Goal: Share content: Share content

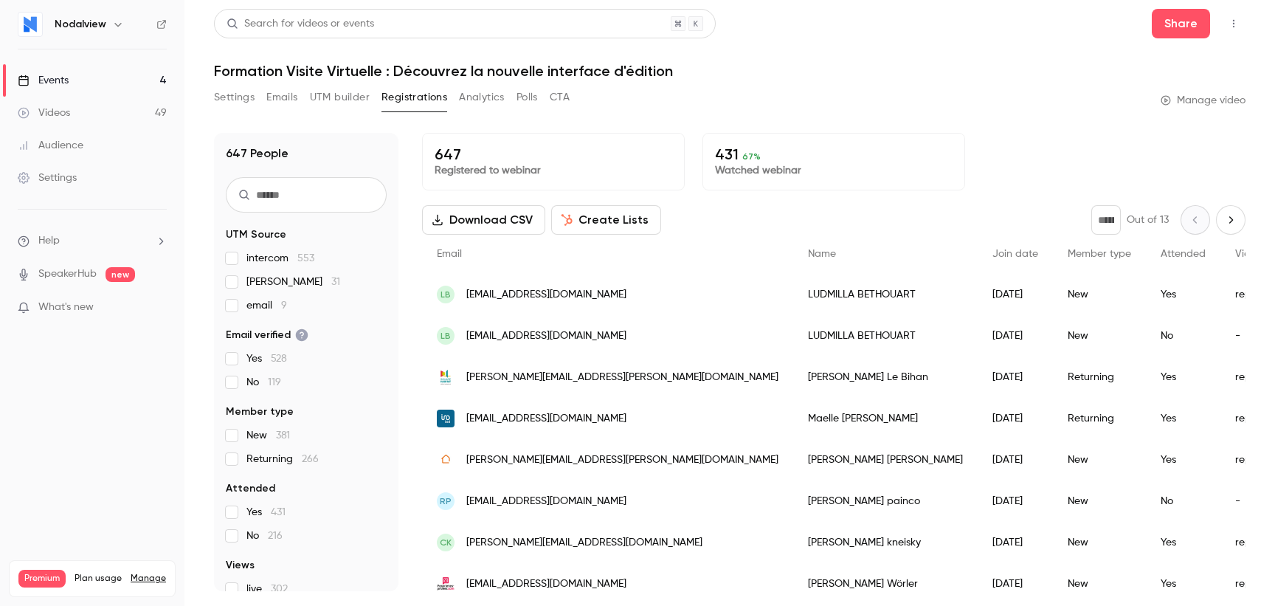
click at [83, 75] on link "Events 4" at bounding box center [92, 80] width 184 height 32
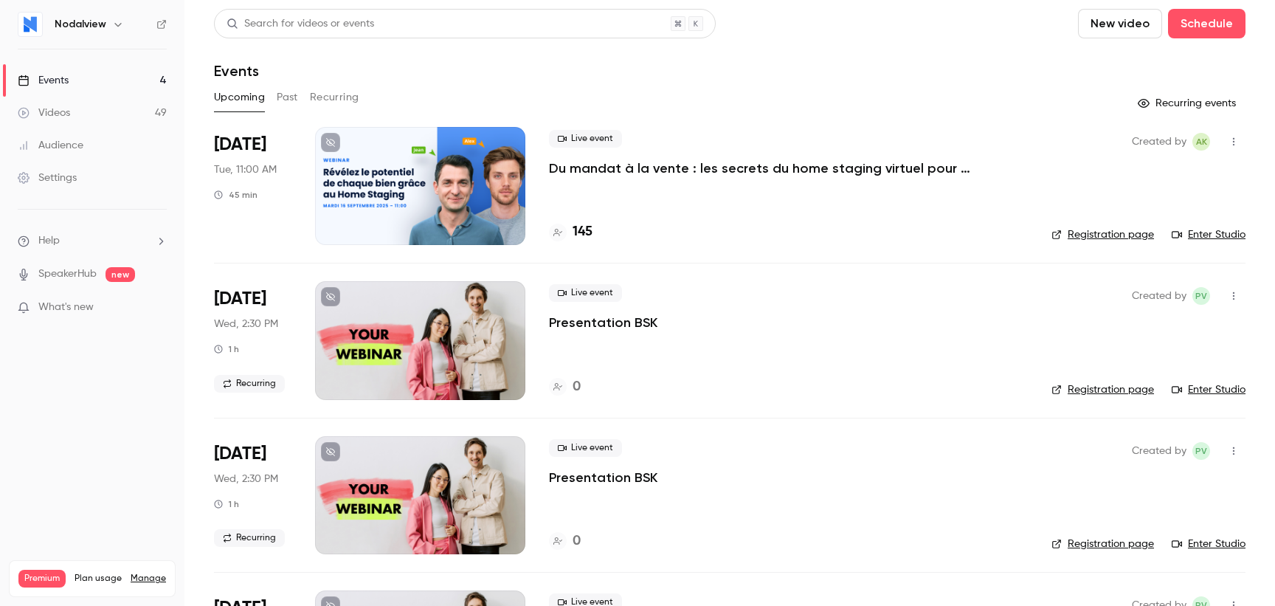
click at [663, 162] on p "Du mandat à la vente : les secrets du home staging virtuel pour déclencher le c…" at bounding box center [770, 168] width 443 height 18
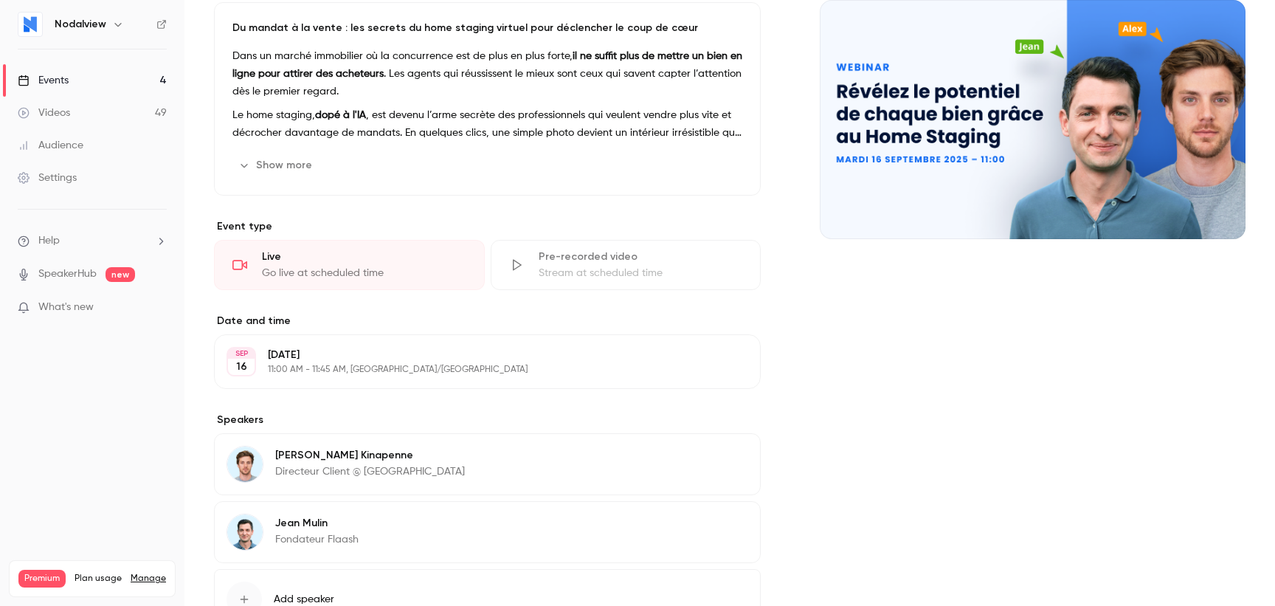
scroll to position [168, 0]
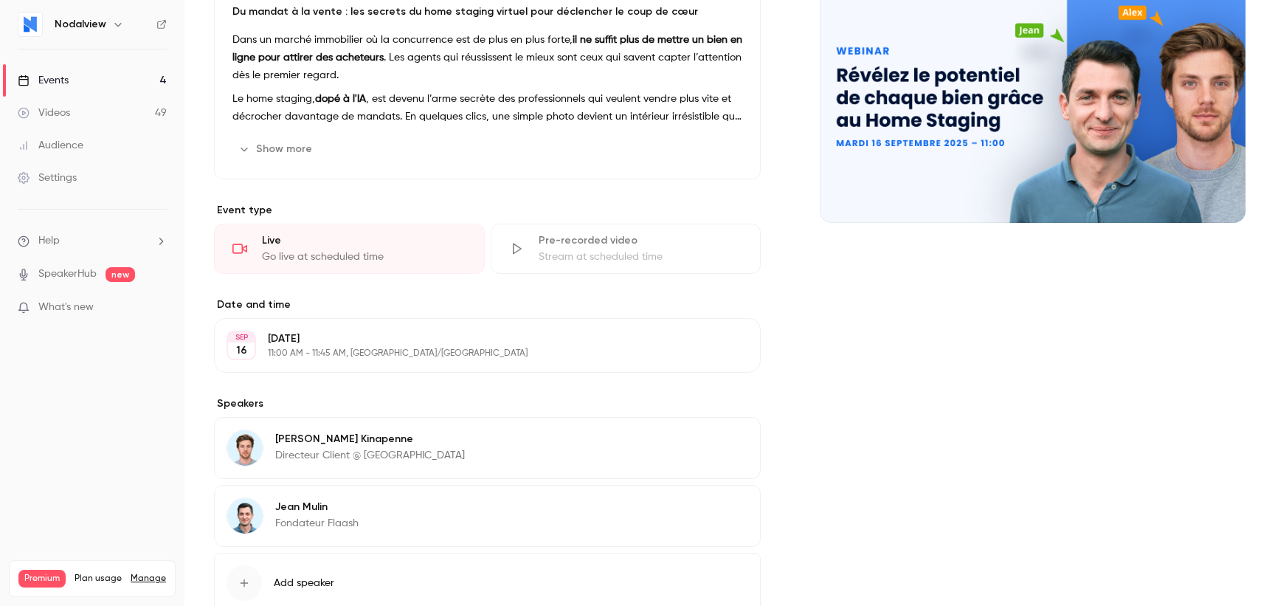
click at [407, 348] on p "11:00 AM - 11:45 AM, Europe/Brussels" at bounding box center [475, 354] width 415 height 12
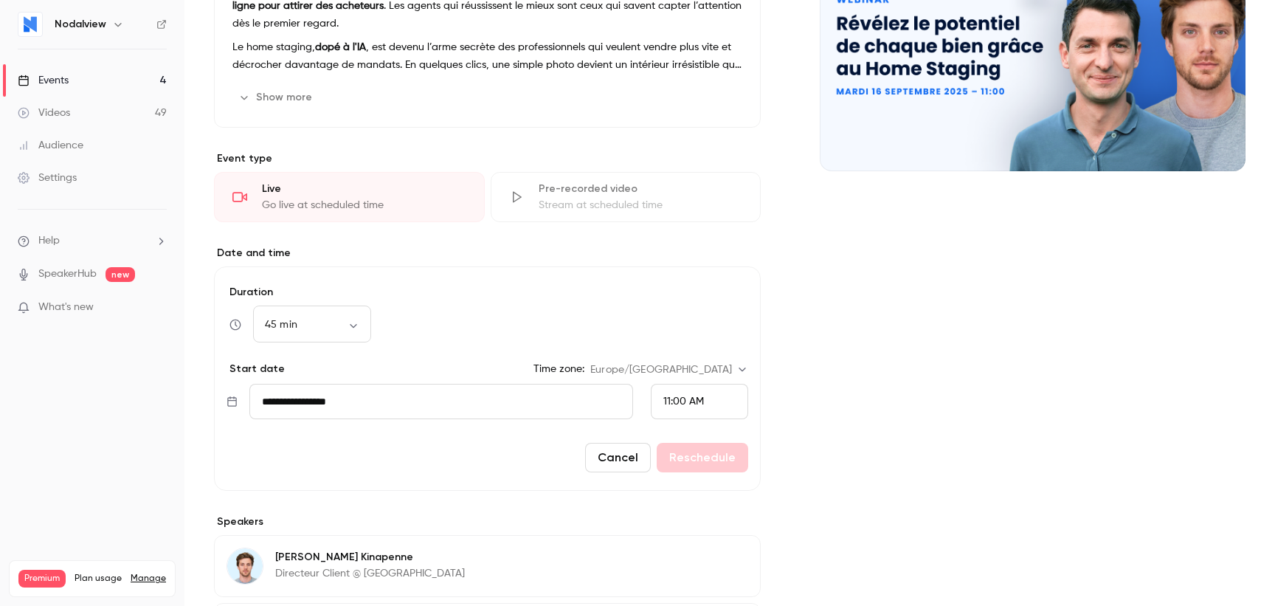
scroll to position [221, 0]
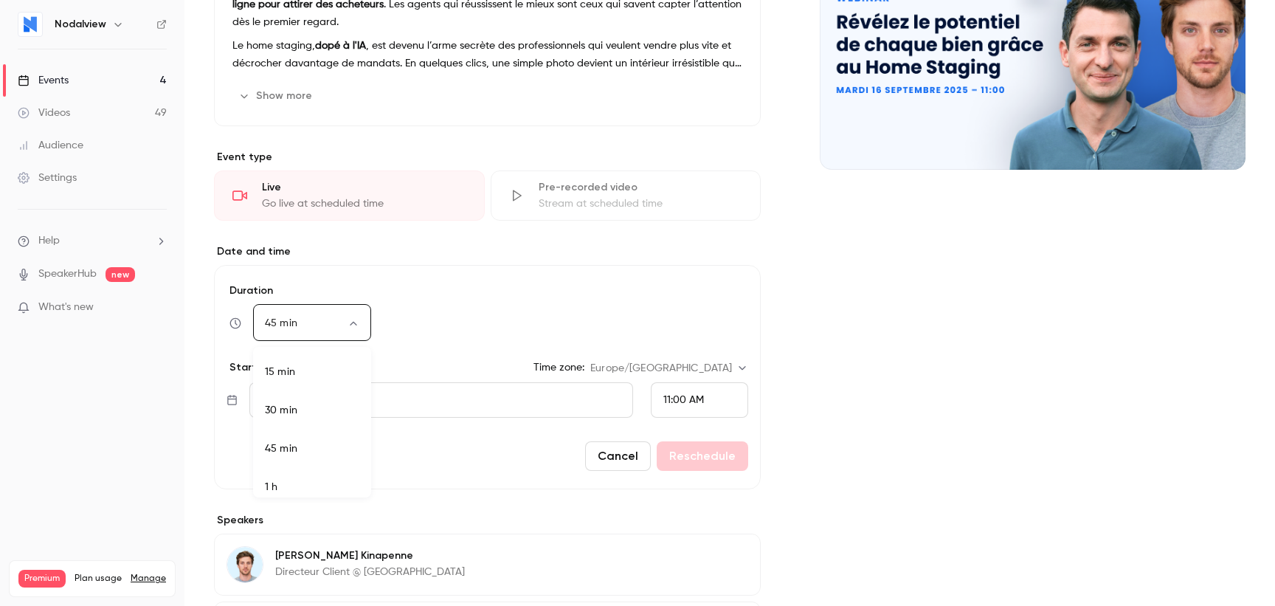
click at [338, 329] on body "Nodalview Events 4 Videos 49 Audience Settings Help SpeakerHub new What's new P…" at bounding box center [637, 303] width 1275 height 606
click at [304, 477] on li "1 h" at bounding box center [312, 487] width 118 height 38
type input "**"
click at [686, 452] on button "Reschedule" at bounding box center [703, 456] width 92 height 30
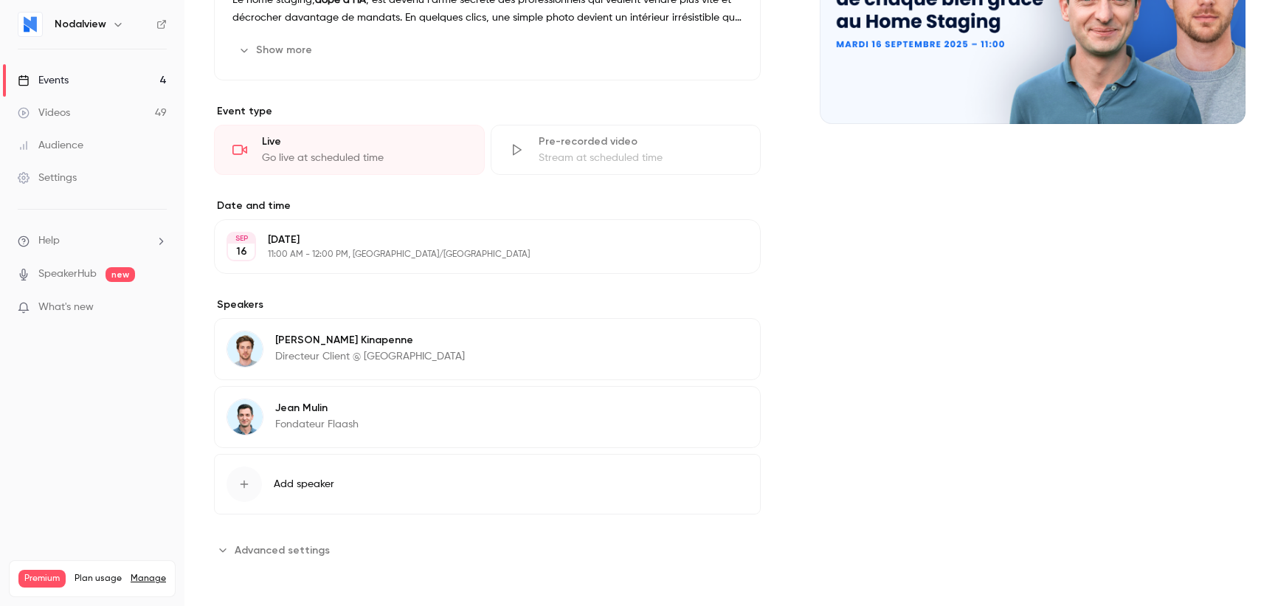
scroll to position [0, 0]
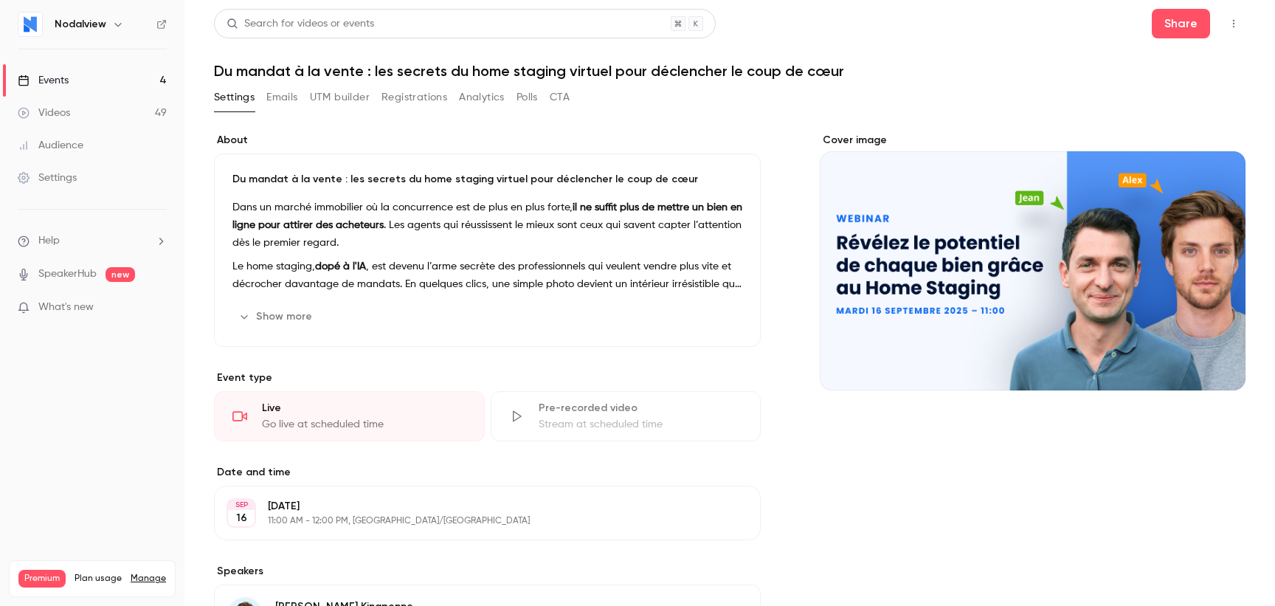
click at [446, 92] on button "Registrations" at bounding box center [415, 98] width 66 height 24
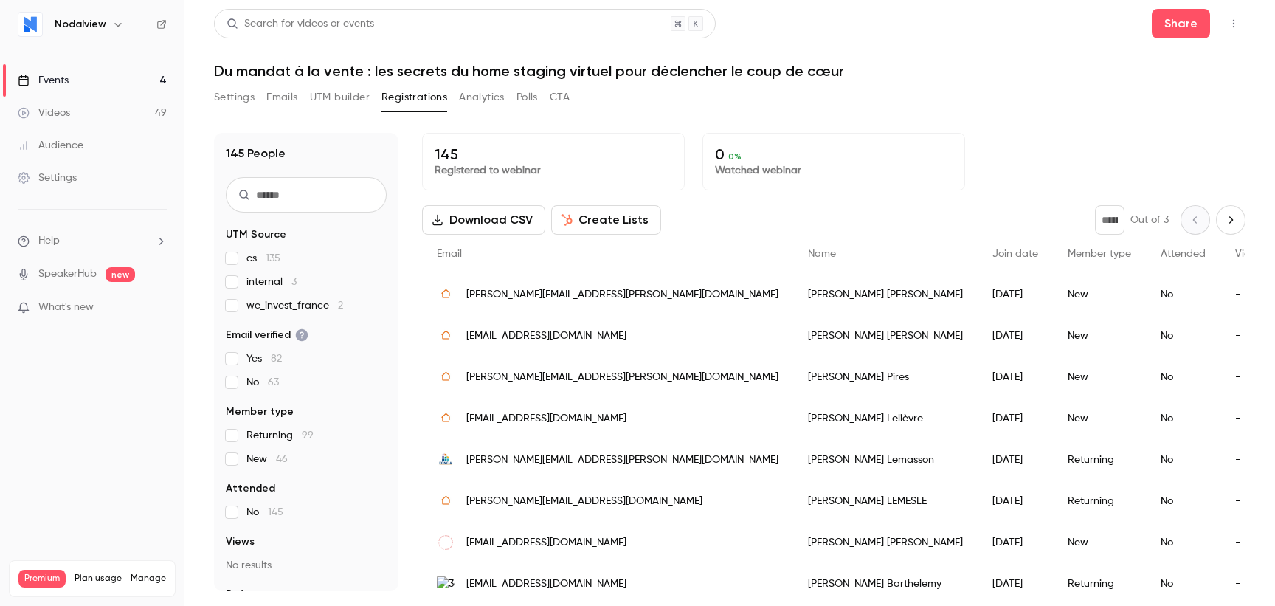
click at [485, 100] on button "Analytics" at bounding box center [482, 98] width 46 height 24
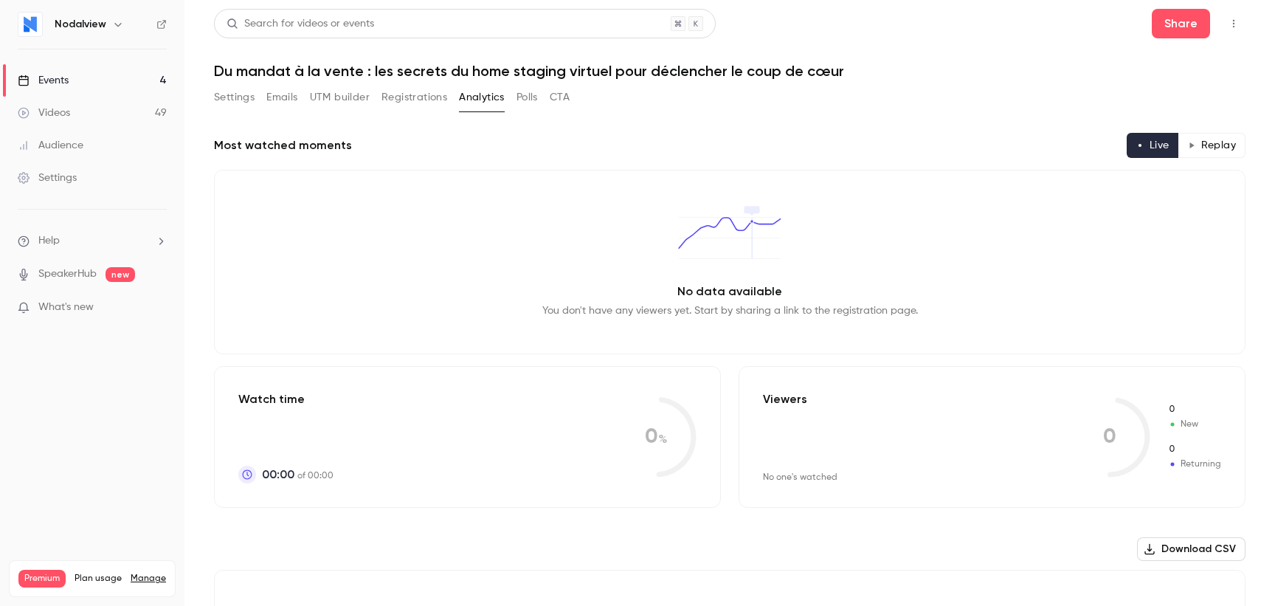
click at [295, 99] on button "Emails" at bounding box center [281, 98] width 31 height 24
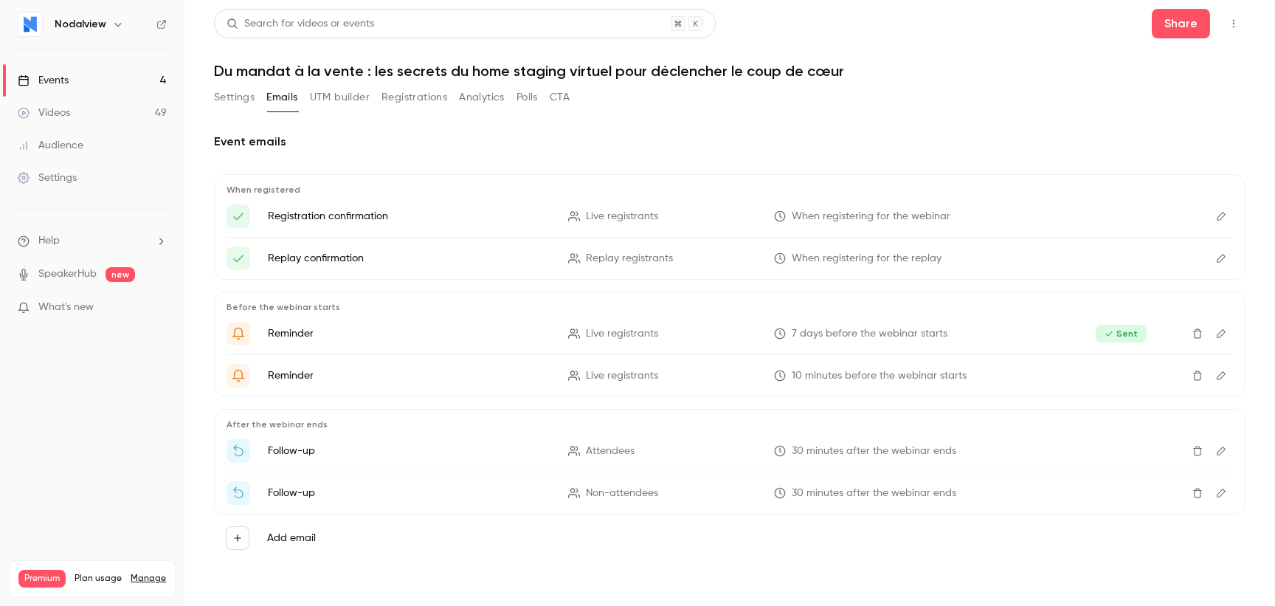
click at [252, 97] on button "Settings" at bounding box center [234, 98] width 41 height 24
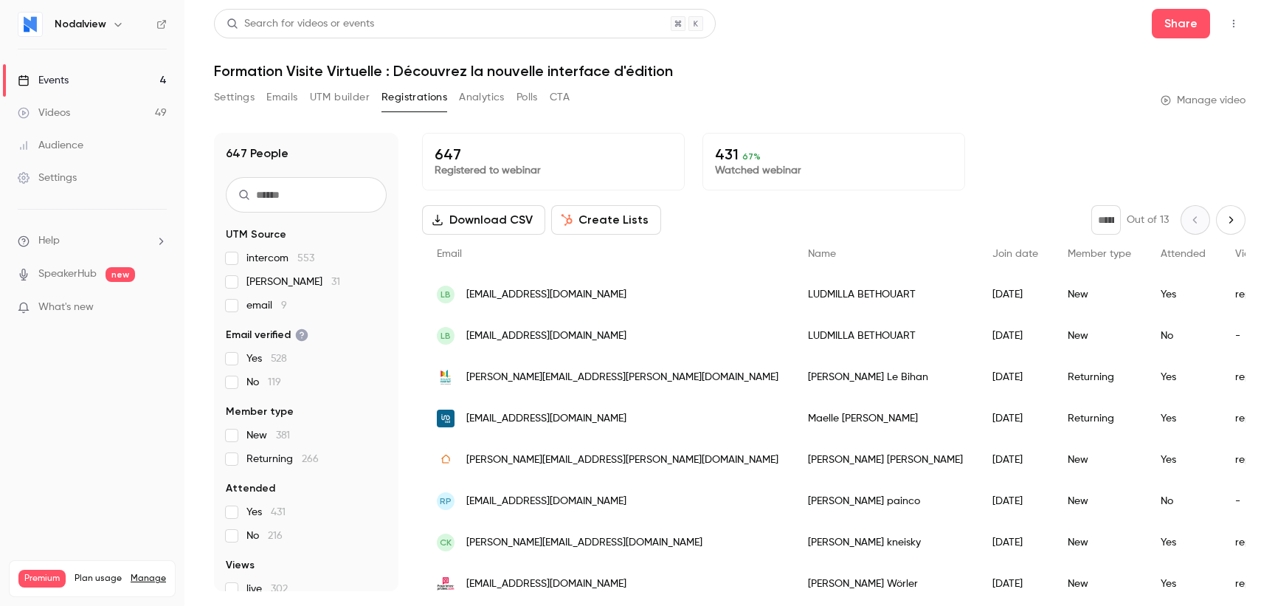
click at [72, 178] on div "Settings" at bounding box center [47, 177] width 59 height 15
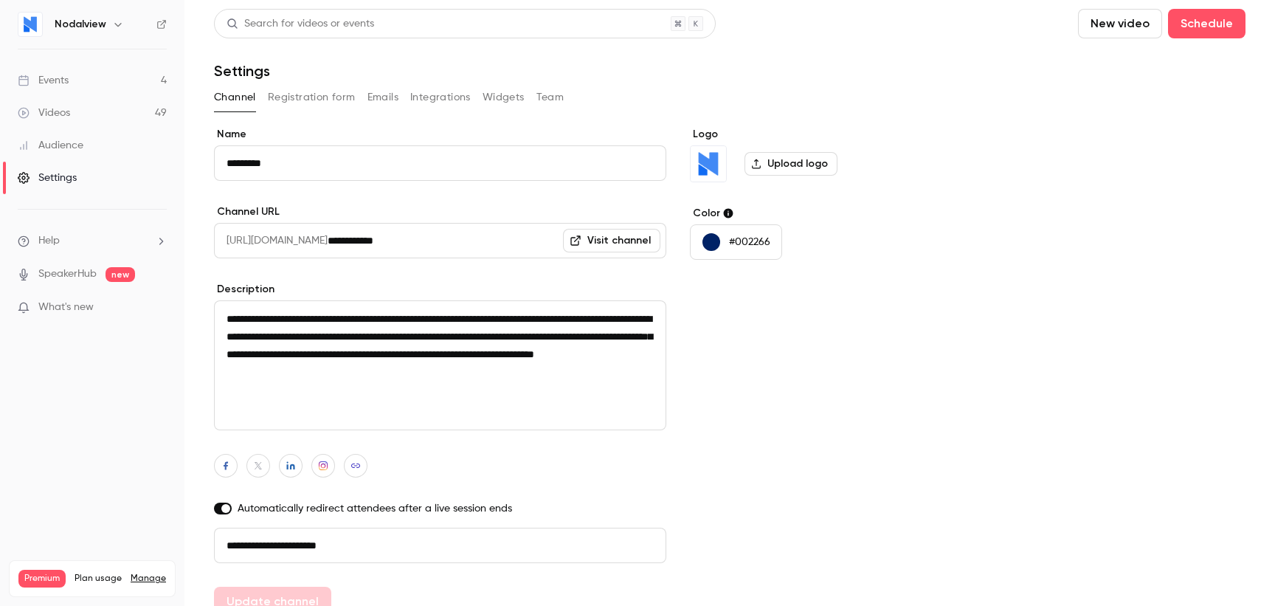
click at [549, 92] on button "Team" at bounding box center [550, 98] width 28 height 24
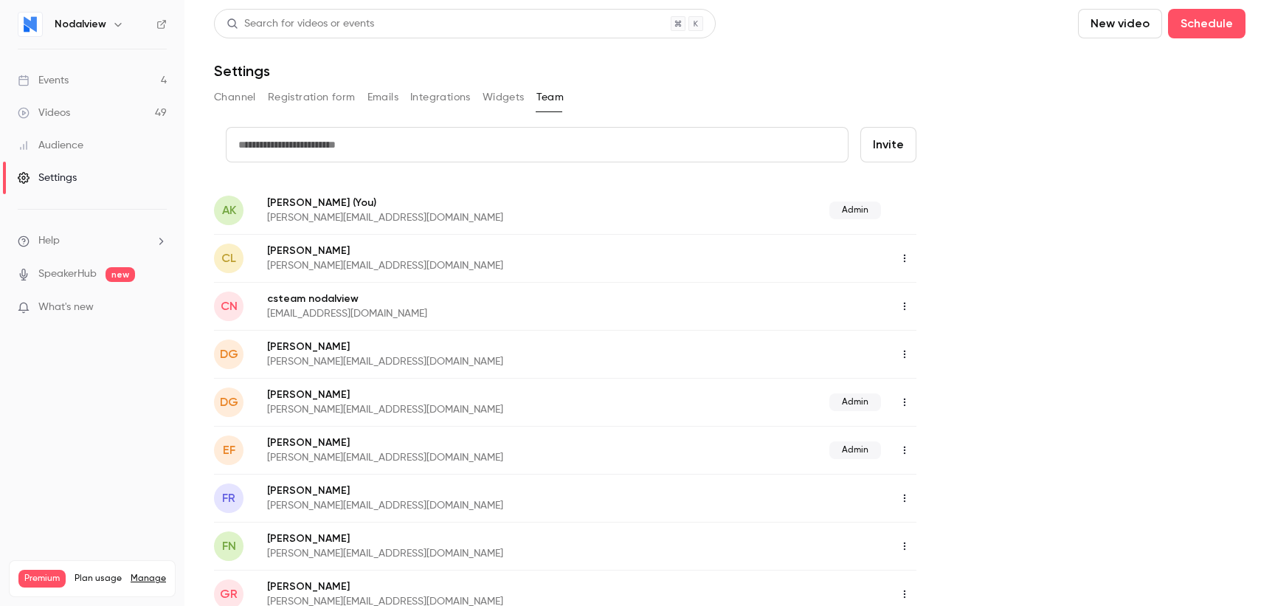
click at [893, 139] on button "Invite" at bounding box center [888, 144] width 56 height 35
click at [623, 142] on input "text" at bounding box center [537, 144] width 623 height 35
type input "**********"
click at [860, 127] on button "Invite" at bounding box center [888, 144] width 56 height 35
click at [903, 135] on button "Invite" at bounding box center [888, 144] width 56 height 35
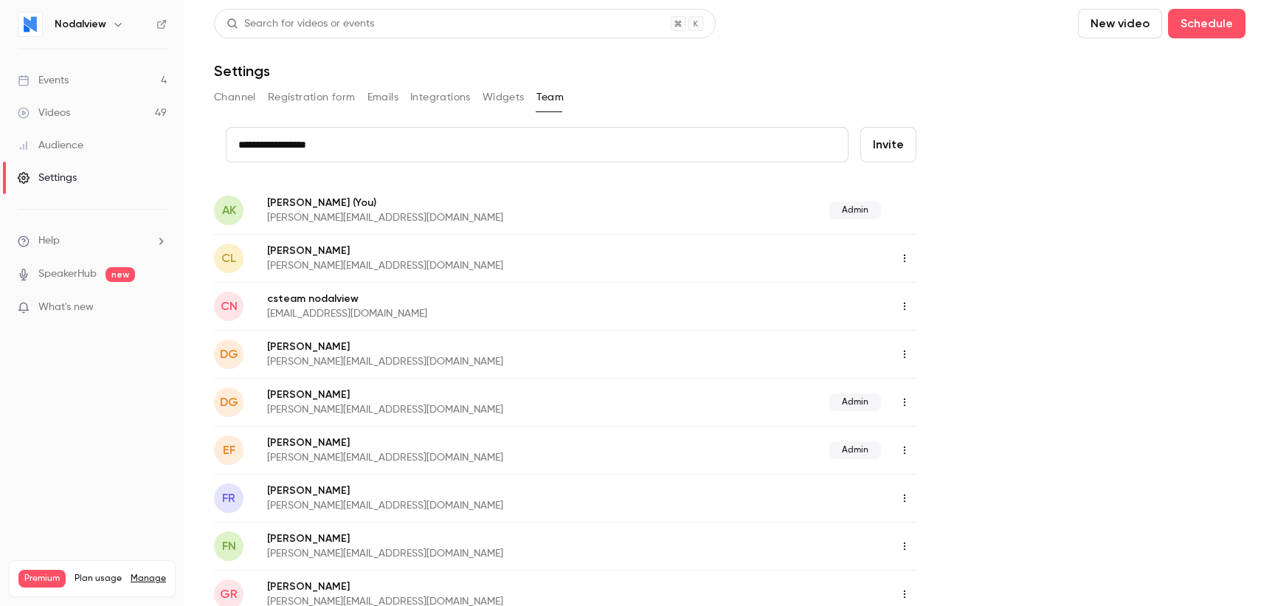
click at [900, 151] on button "Invite" at bounding box center [888, 144] width 56 height 35
click at [390, 149] on input "**********" at bounding box center [537, 144] width 623 height 35
click at [891, 131] on button "Invite" at bounding box center [888, 144] width 56 height 35
click at [888, 145] on button "Invite" at bounding box center [888, 144] width 56 height 35
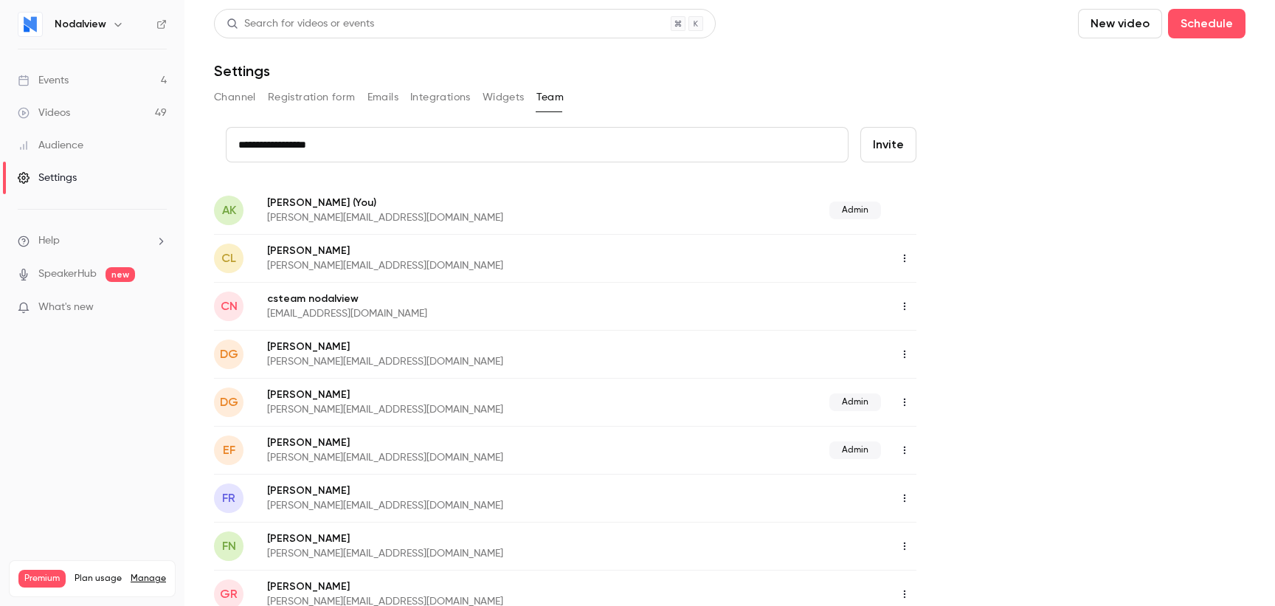
click at [888, 145] on button "Invite" at bounding box center [888, 144] width 56 height 35
click at [783, 148] on input "**********" at bounding box center [537, 144] width 623 height 35
click at [672, 139] on input "text" at bounding box center [537, 144] width 623 height 35
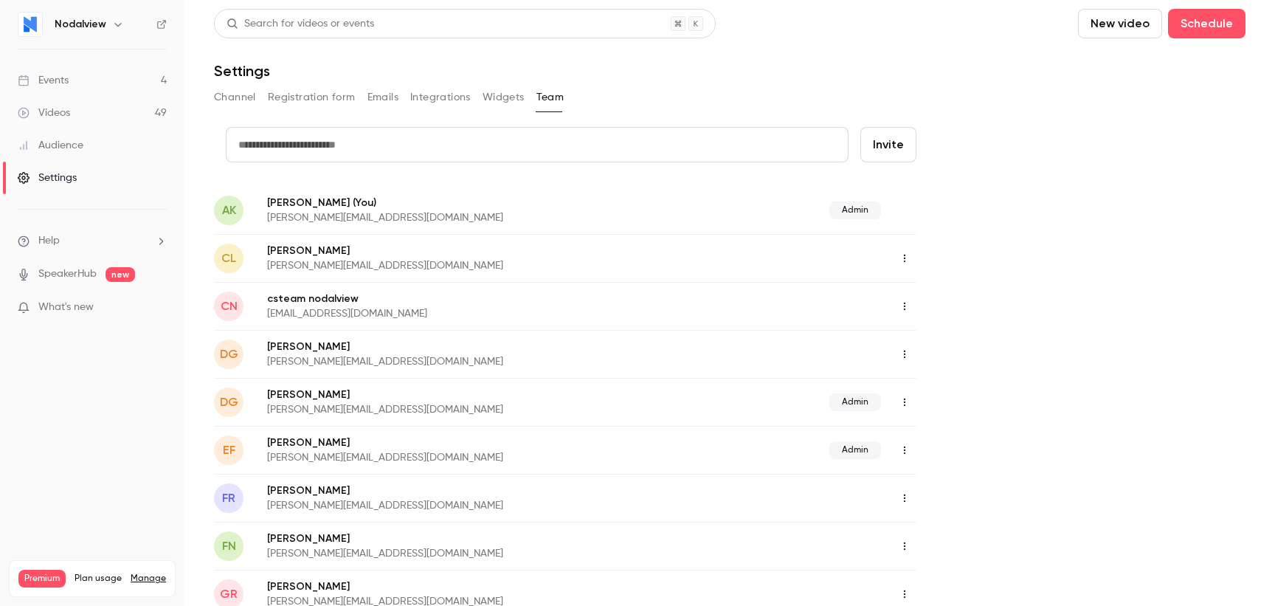
click at [447, 153] on input "text" at bounding box center [537, 144] width 623 height 35
paste input "**********"
type input "**********"
click at [888, 137] on button "Invite" at bounding box center [888, 144] width 56 height 35
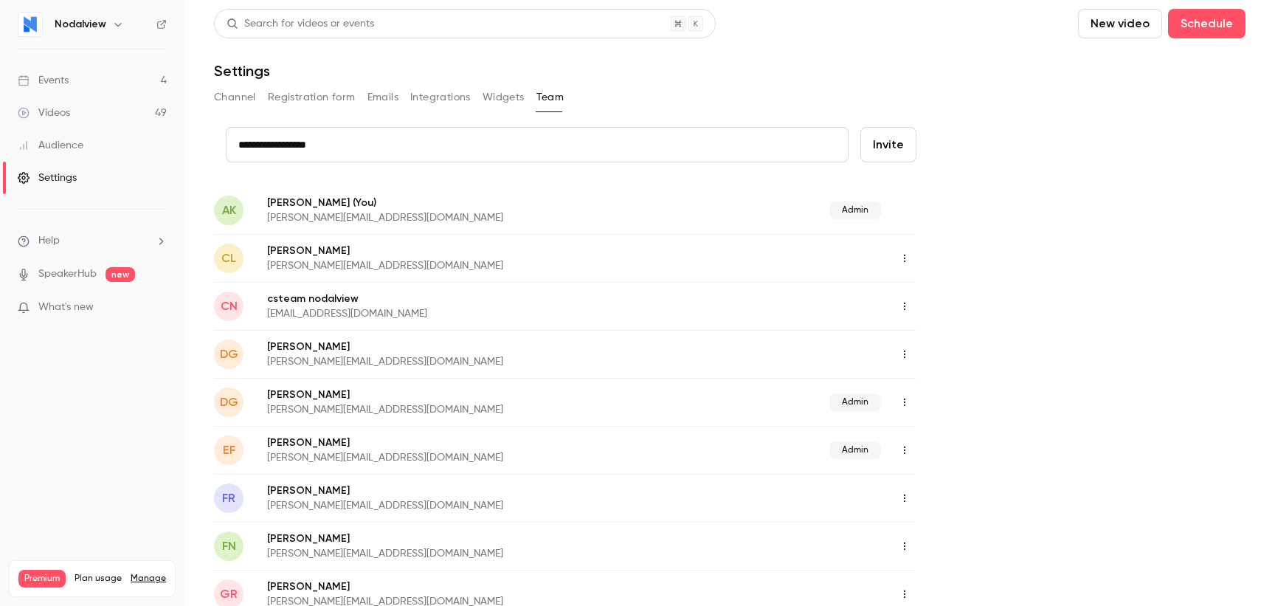
click at [888, 137] on button "Invite" at bounding box center [888, 144] width 56 height 35
click at [694, 142] on input "**********" at bounding box center [537, 144] width 623 height 35
click at [860, 127] on button "Invite" at bounding box center [888, 144] width 56 height 35
click at [888, 147] on button "Invite" at bounding box center [888, 144] width 56 height 35
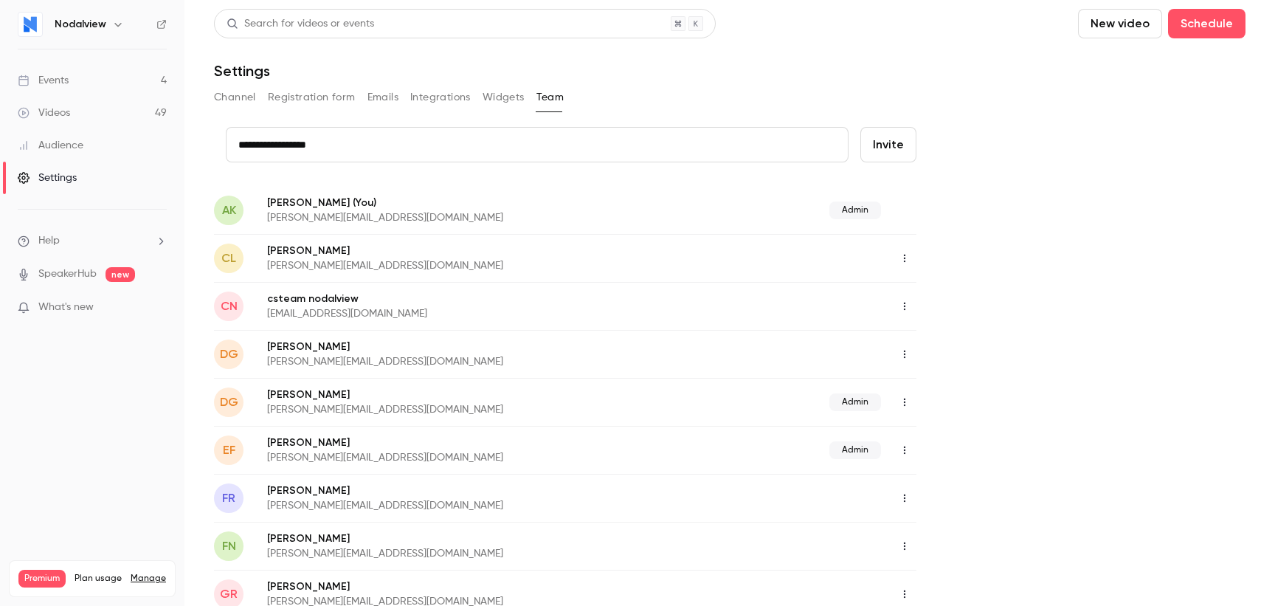
click at [888, 147] on button "Invite" at bounding box center [888, 144] width 56 height 35
click at [905, 249] on button "button" at bounding box center [905, 258] width 24 height 24
click at [967, 250] on div at bounding box center [637, 303] width 1275 height 606
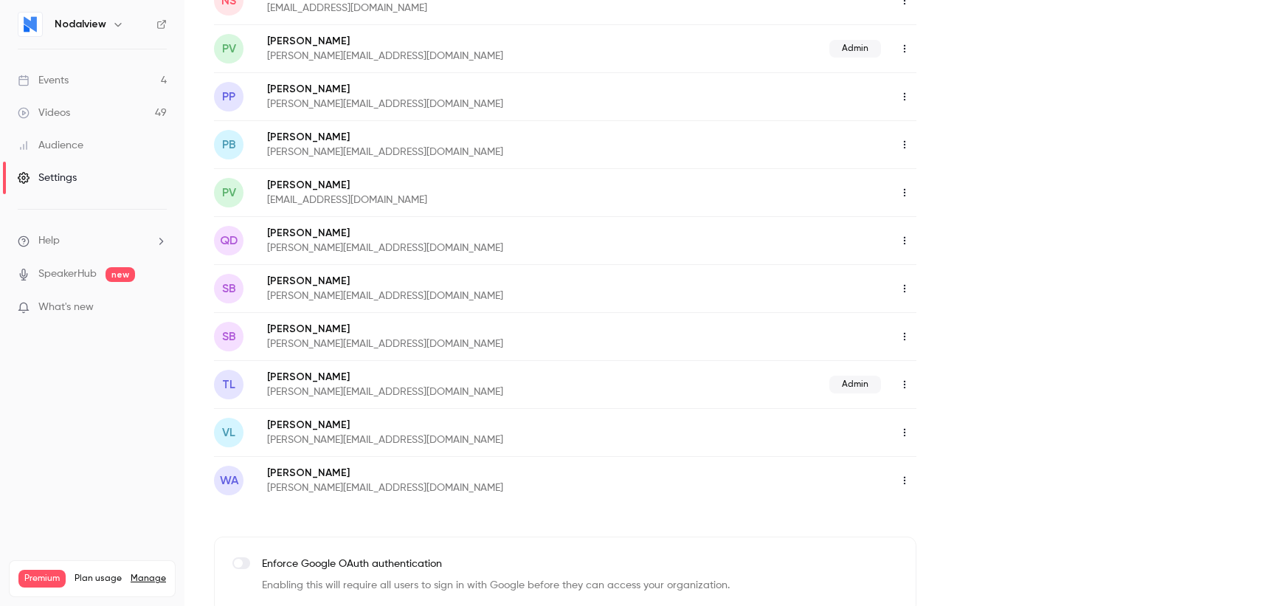
scroll to position [1167, 0]
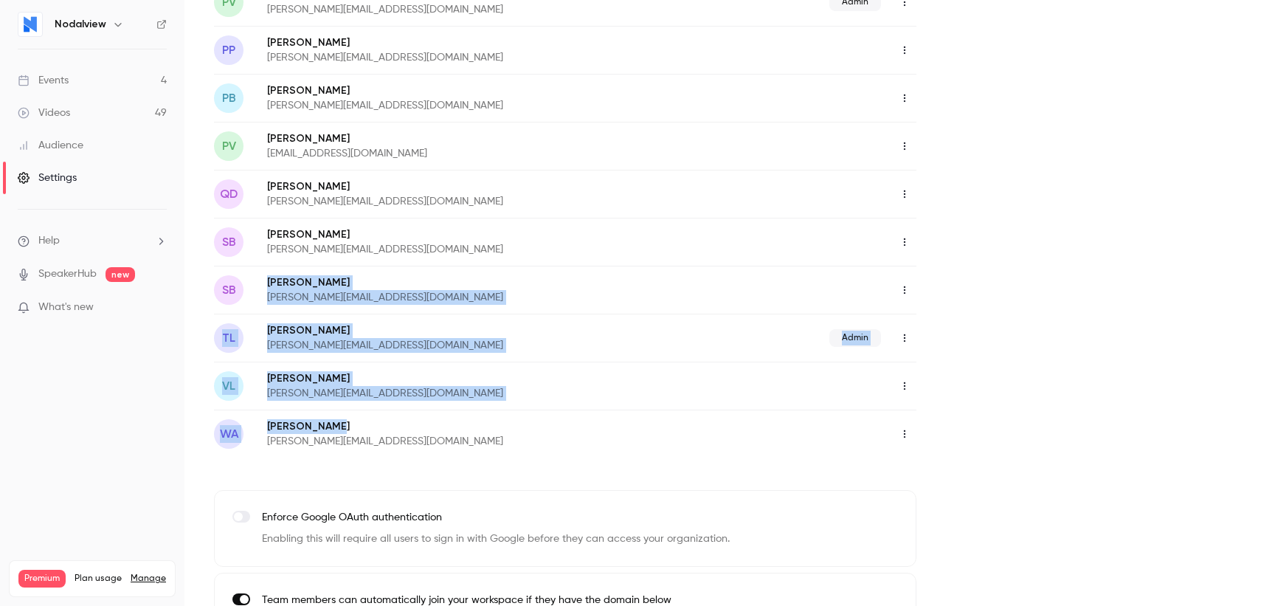
drag, startPoint x: 447, startPoint y: 272, endPoint x: 448, endPoint y: 441, distance: 169.0
click at [448, 441] on p "[PERSON_NAME][EMAIL_ADDRESS][DOMAIN_NAME]" at bounding box center [482, 441] width 431 height 15
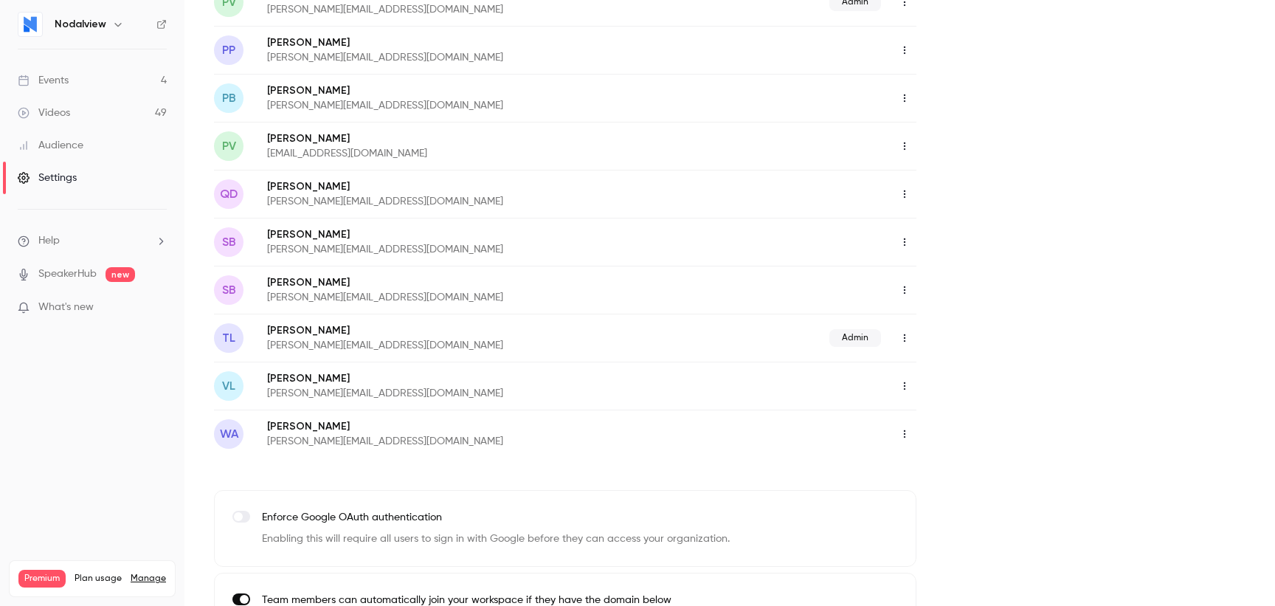
scroll to position [1220, 0]
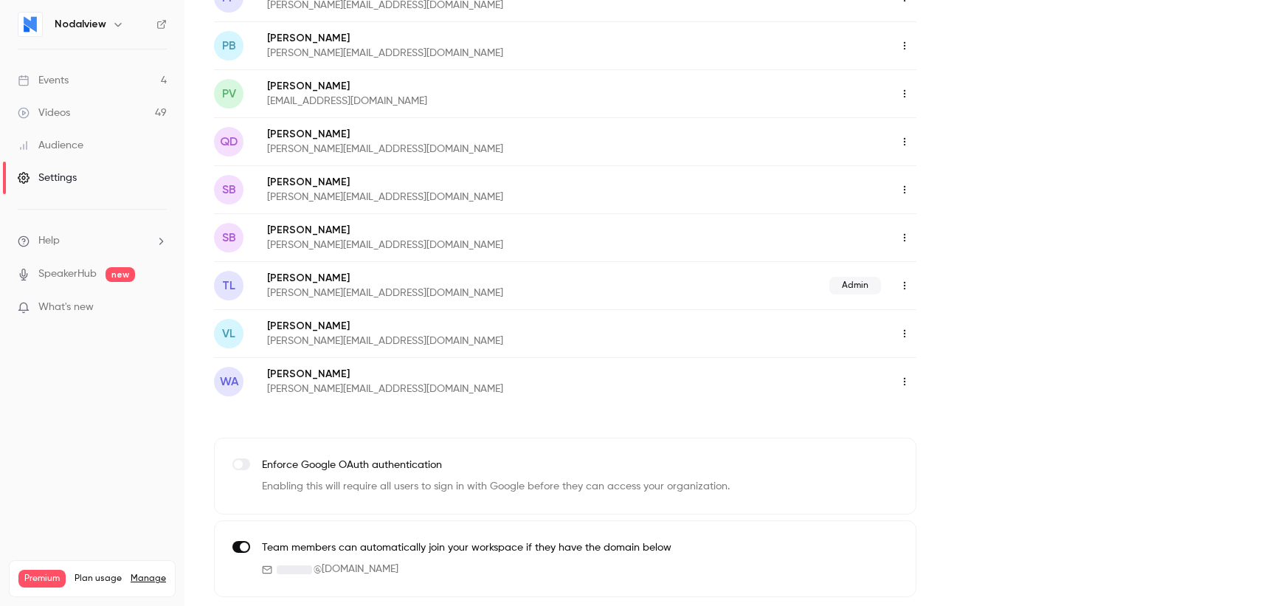
drag, startPoint x: 266, startPoint y: 553, endPoint x: 655, endPoint y: 551, distance: 388.9
click at [655, 551] on p "Team members can automatically join your workspace if they have the domain below" at bounding box center [467, 547] width 410 height 15
click at [58, 25] on h6 "Nodalview" at bounding box center [81, 24] width 52 height 15
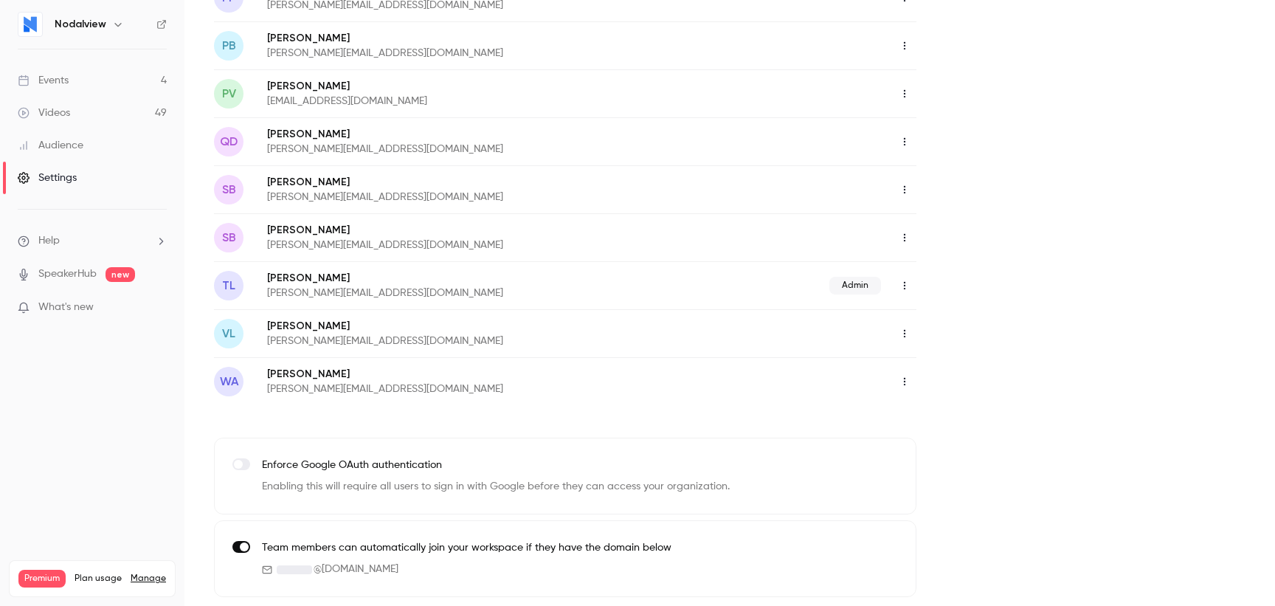
click at [47, 23] on div "Nodalview" at bounding box center [92, 24] width 149 height 25
click at [32, 24] on img at bounding box center [30, 25] width 24 height 24
click at [59, 80] on div "Events" at bounding box center [43, 80] width 51 height 15
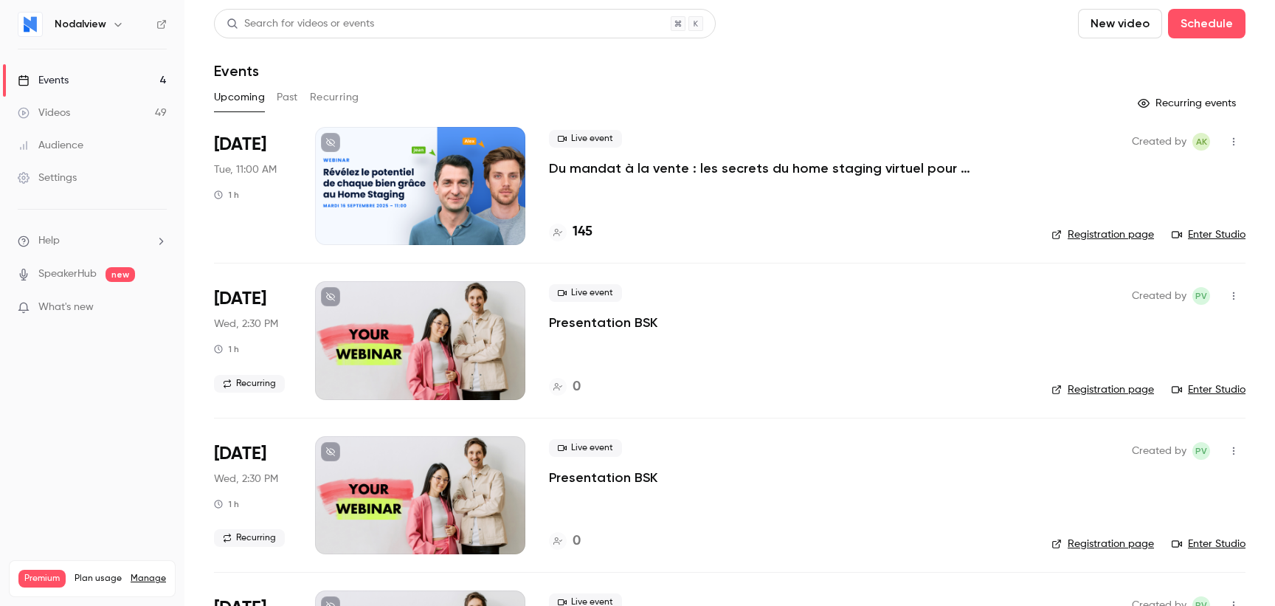
click at [716, 338] on div "Live event Presentation BSK 0" at bounding box center [788, 340] width 479 height 118
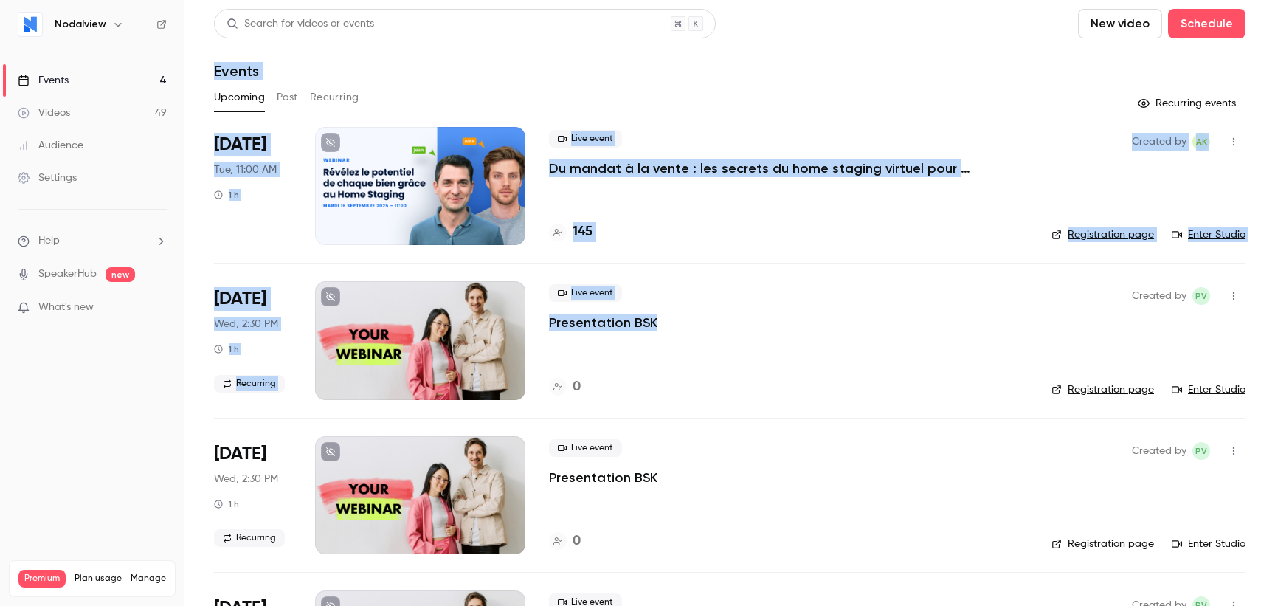
drag, startPoint x: 716, startPoint y: 284, endPoint x: 707, endPoint y: 52, distance: 232.6
click at [708, 52] on div "Search for videos or events New video Schedule Events Upcoming Past Recurring R…" at bounding box center [730, 367] width 1032 height 717
click at [707, 69] on div "Events" at bounding box center [730, 71] width 1032 height 18
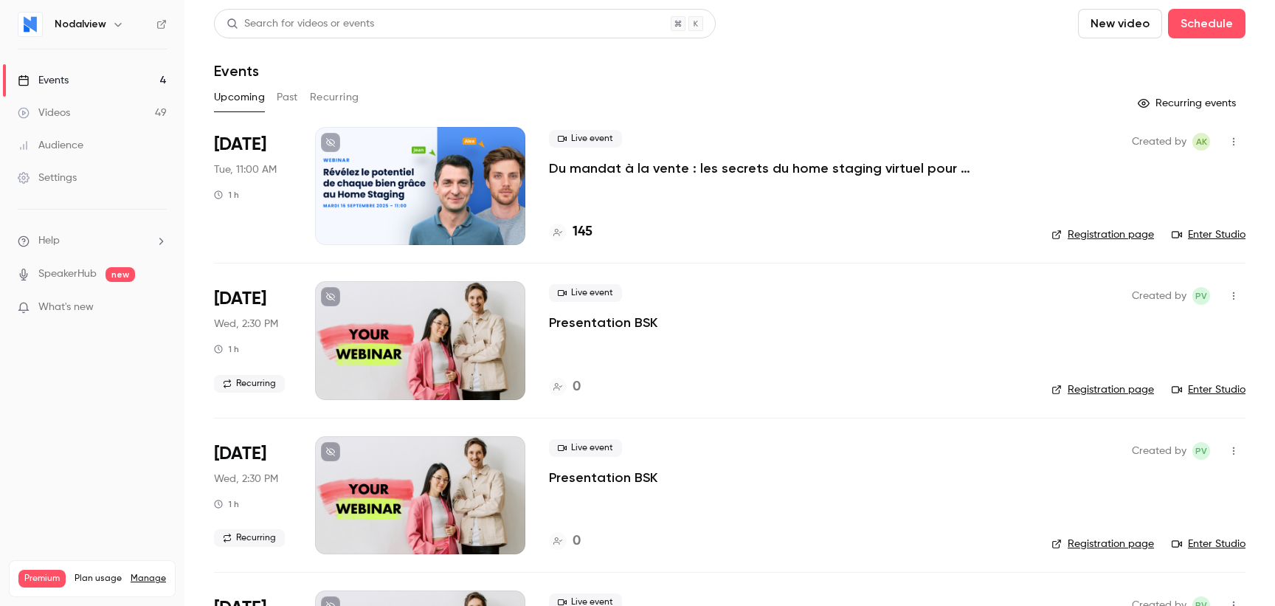
click at [585, 108] on div "Upcoming Past Recurring" at bounding box center [730, 98] width 1032 height 24
click at [462, 154] on div at bounding box center [420, 186] width 210 height 118
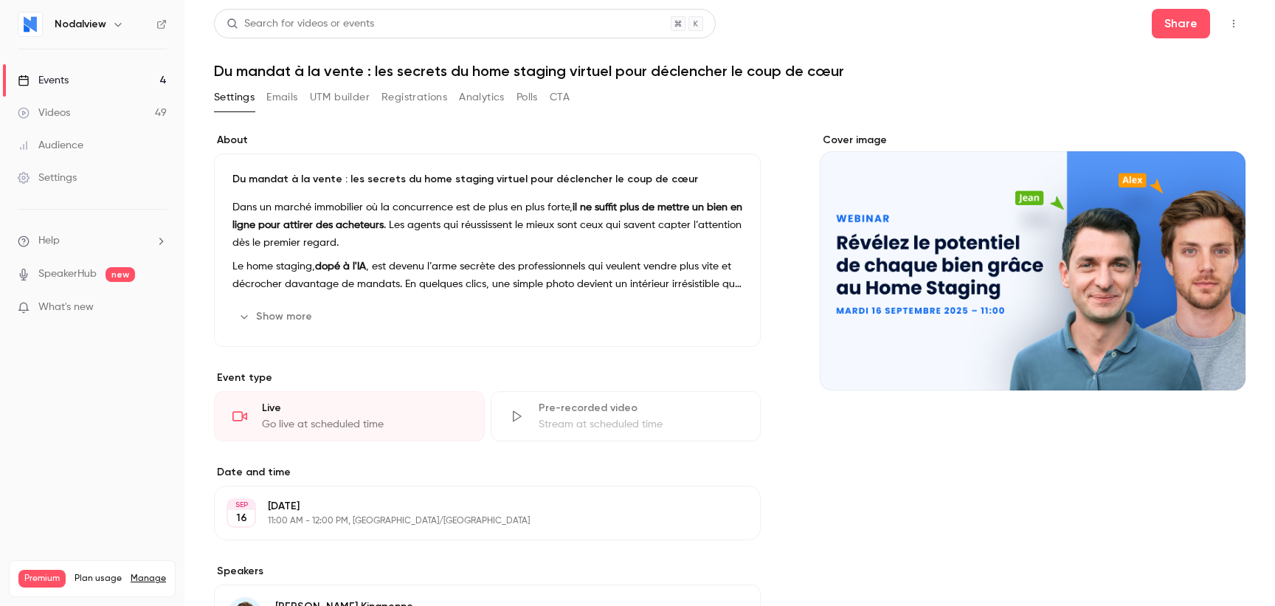
click at [1228, 19] on icon "button" at bounding box center [1234, 23] width 12 height 10
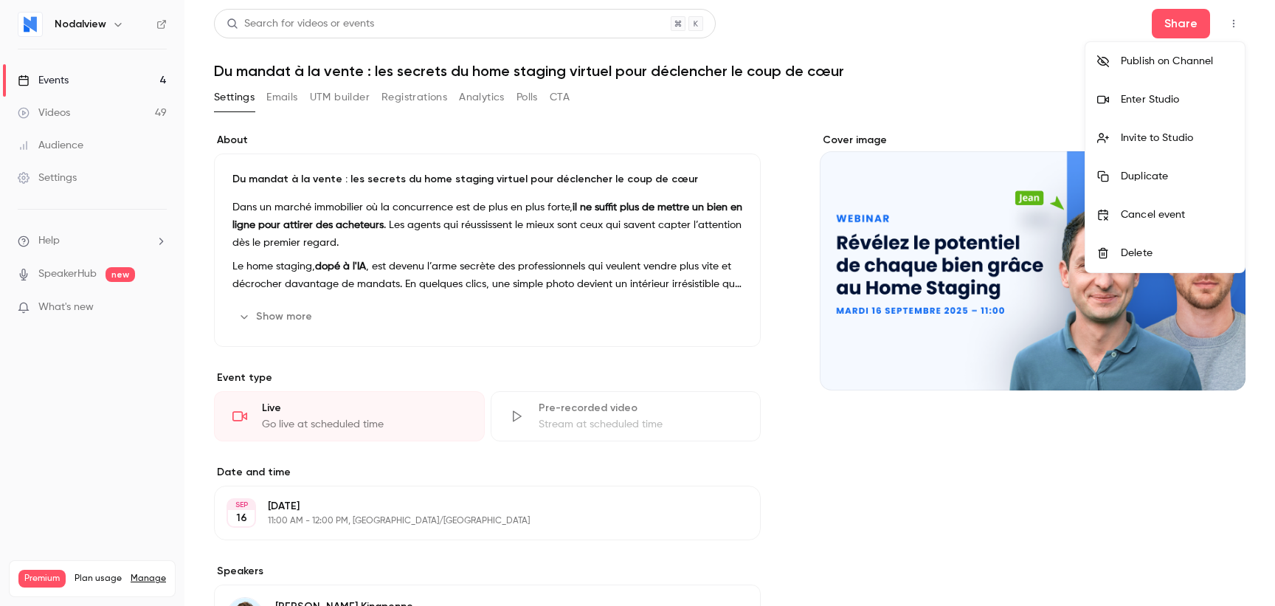
click at [1183, 84] on li "Enter Studio" at bounding box center [1165, 99] width 159 height 38
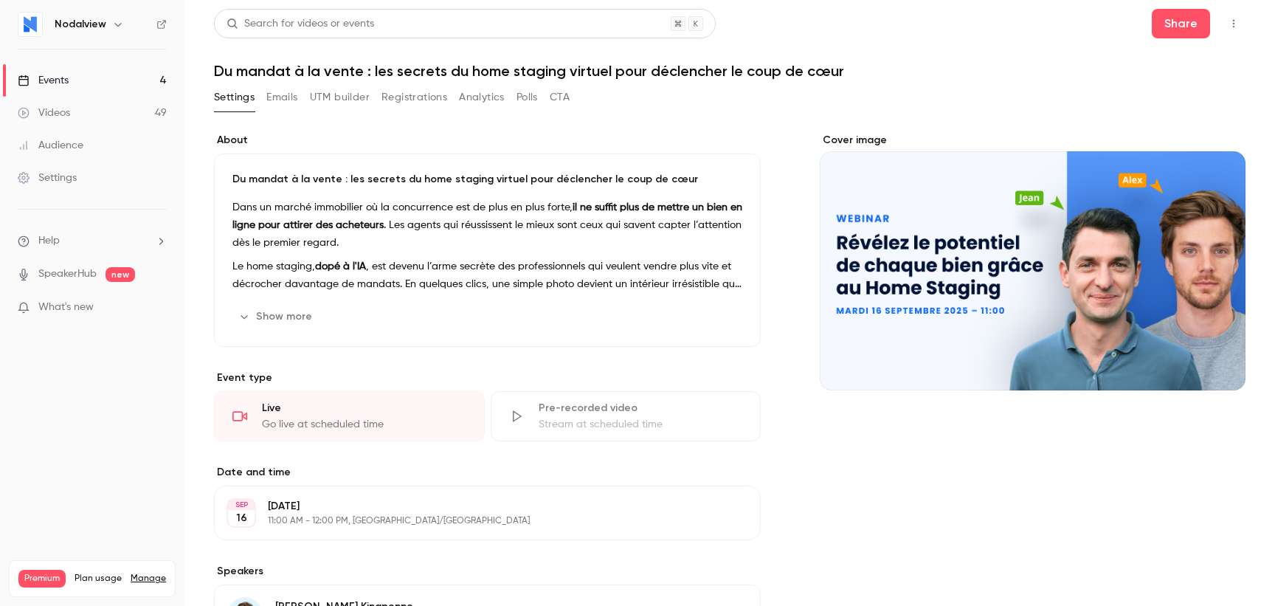
click at [111, 105] on link "Videos 49" at bounding box center [92, 113] width 184 height 32
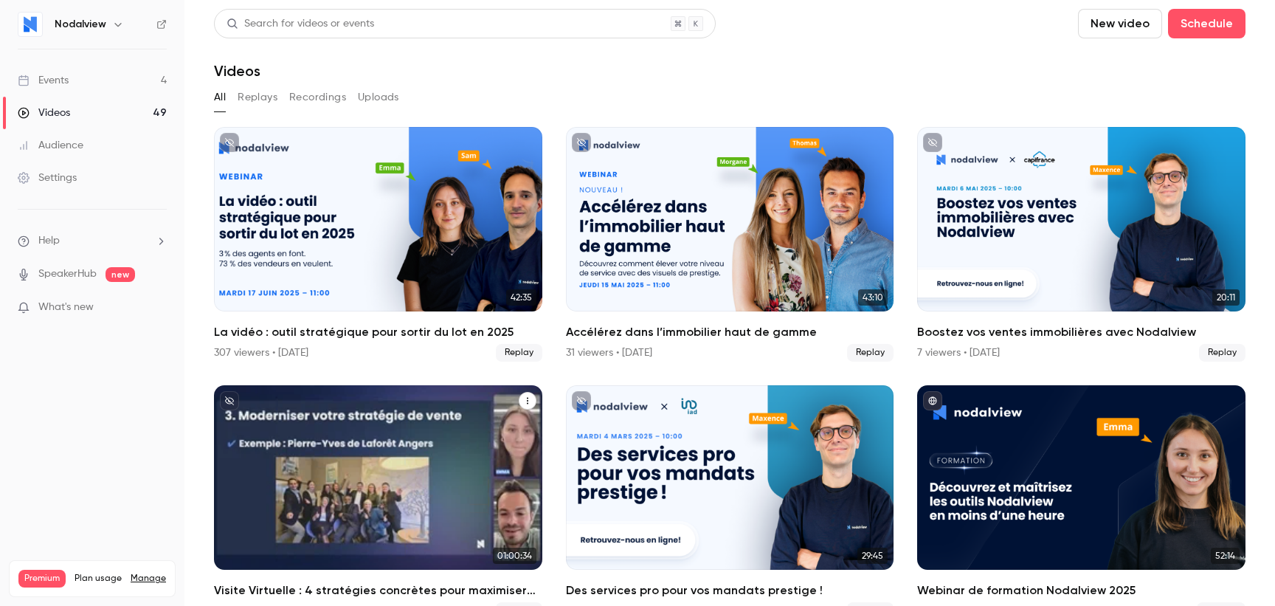
click at [411, 480] on div "Visite Virtuelle : 4 stratégies concrètes pour maximiser vos performances" at bounding box center [378, 477] width 328 height 184
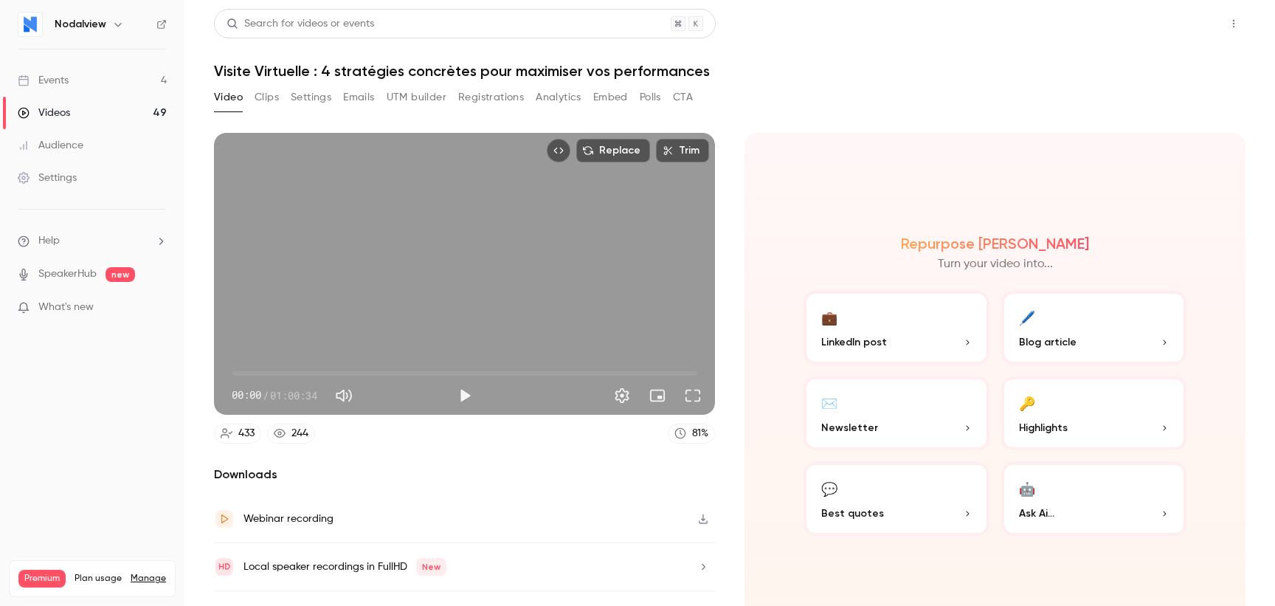
click at [1186, 23] on button "Share" at bounding box center [1181, 24] width 58 height 30
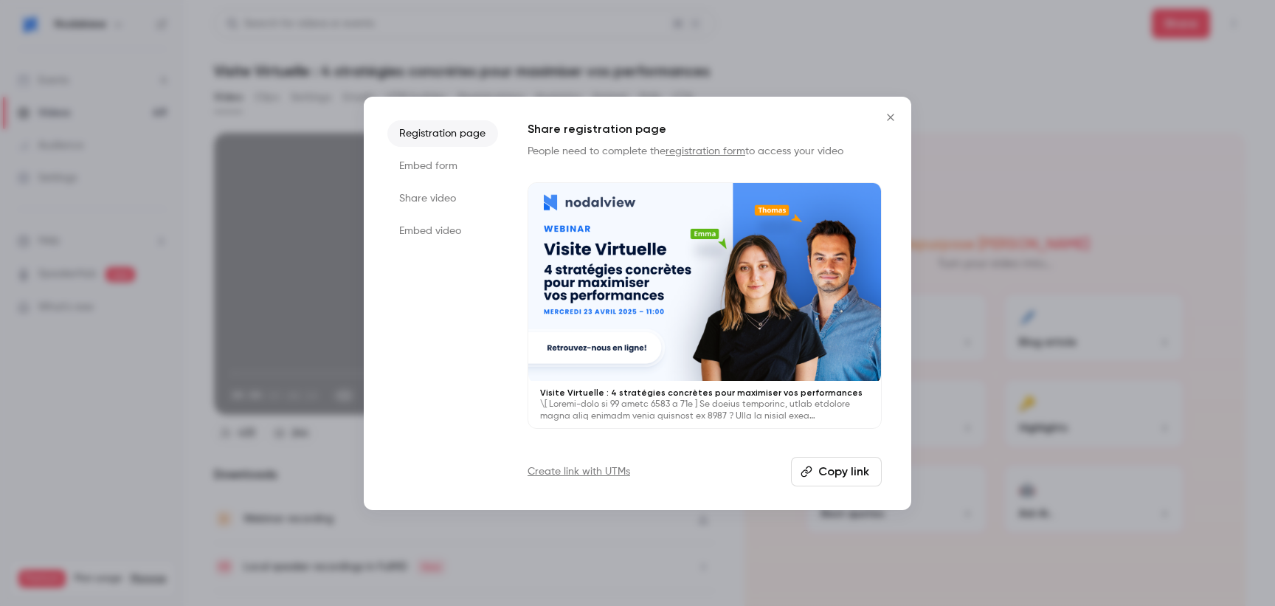
click at [814, 472] on button "Copy link" at bounding box center [836, 472] width 91 height 30
click at [939, 186] on div at bounding box center [637, 303] width 1275 height 606
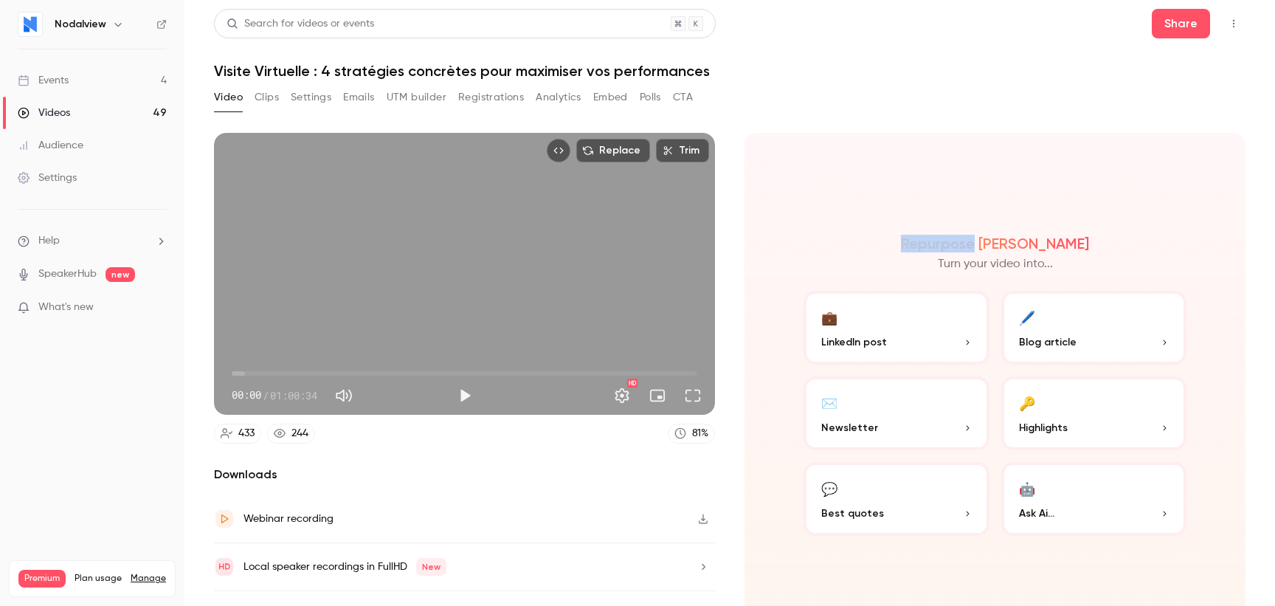
click at [939, 186] on div "Repurpose Ai Turn your video into... 💼 LinkedIn post 🖊️ Blog article ✉️ Newslet…" at bounding box center [995, 385] width 501 height 505
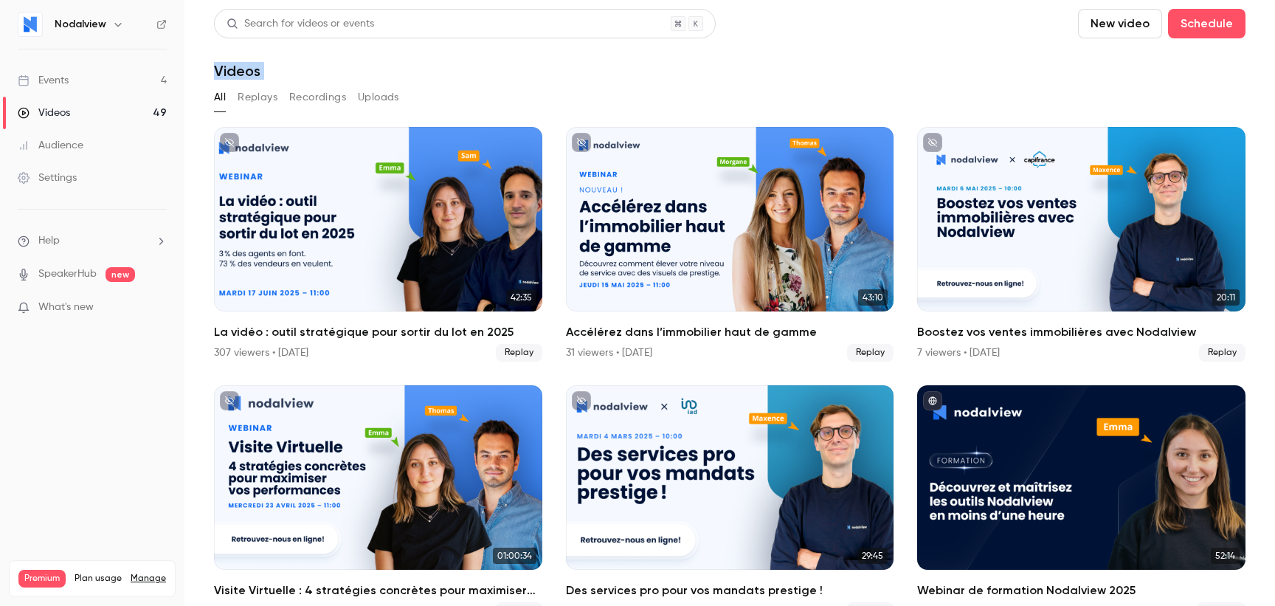
drag, startPoint x: 474, startPoint y: 50, endPoint x: 474, endPoint y: 97, distance: 46.5
click at [474, 97] on section "Search for videos or events New video Schedule Videos All Replays Recordings Up…" at bounding box center [730, 303] width 1032 height 588
click at [474, 97] on div "All Replays Recordings Uploads" at bounding box center [730, 98] width 1032 height 24
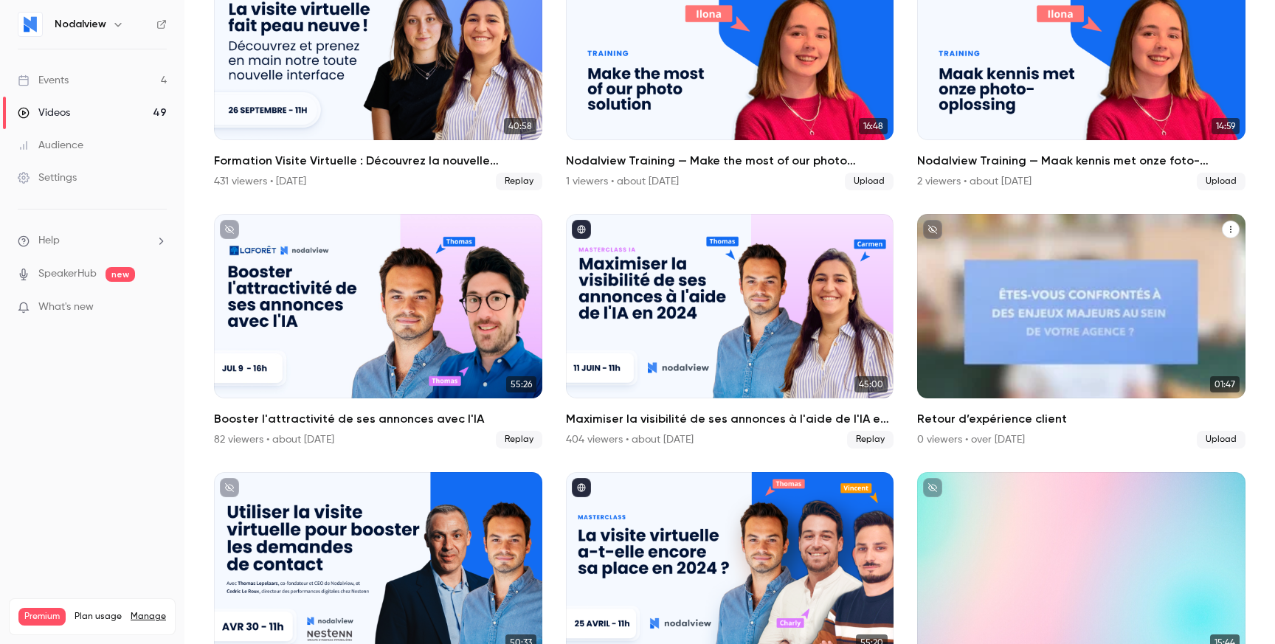
scroll to position [1486, 0]
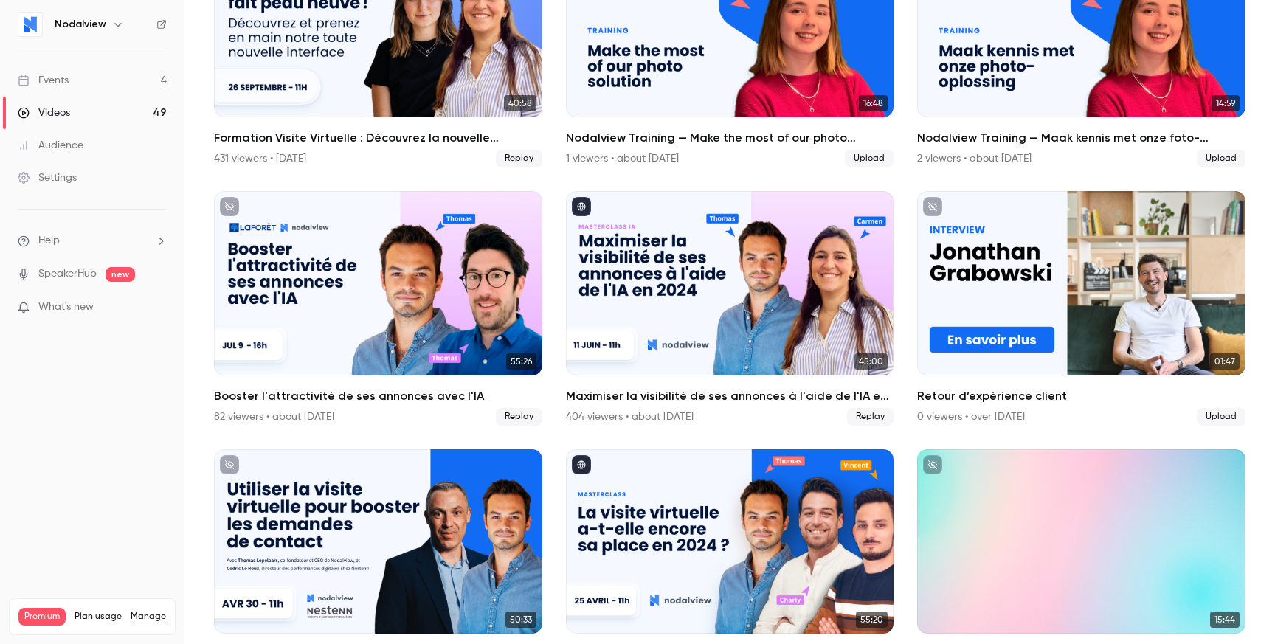
drag, startPoint x: 356, startPoint y: 437, endPoint x: 201, endPoint y: 183, distance: 297.0
click at [202, 183] on main "Search for videos or events New video Schedule Videos All Replays Recordings Up…" at bounding box center [729, 322] width 1091 height 644
click at [201, 183] on main "Search for videos or events New video Schedule Videos All Replays Recordings Up…" at bounding box center [729, 322] width 1091 height 644
